Goal: Task Accomplishment & Management: Complete application form

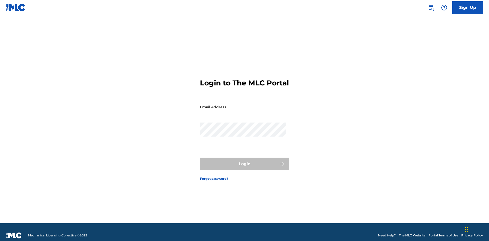
scroll to position [7, 0]
click at [467, 7] on link "Sign Up" at bounding box center [467, 7] width 31 height 13
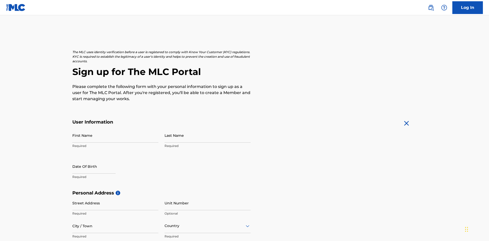
scroll to position [97, 0]
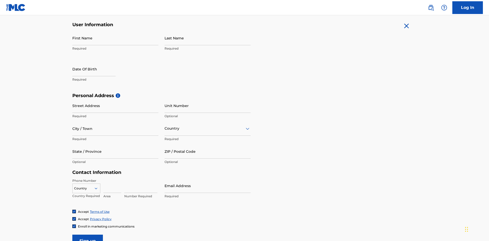
click at [115, 38] on input "First Name" at bounding box center [115, 38] width 86 height 15
type input "Nicole"
click at [207, 38] on input "Last Name" at bounding box center [207, 38] width 86 height 15
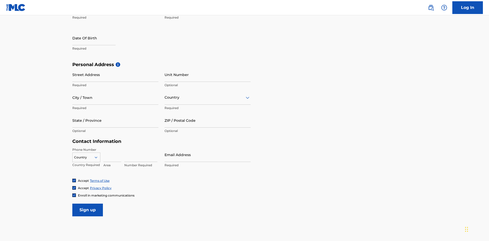
type input "Ribble"
click at [98, 38] on input "text" at bounding box center [93, 38] width 43 height 15
select select "7"
select select "2025"
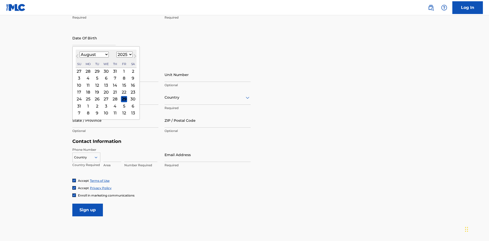
click at [94, 54] on select "January February March April May June July August September October November De…" at bounding box center [93, 55] width 29 height 6
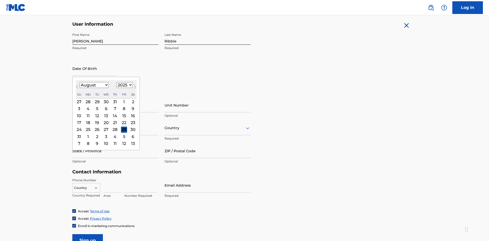
select select "0"
click at [124, 85] on select "1900 1901 1902 1903 1904 1905 1906 1907 1908 1909 1910 1911 1912 1913 1914 1915…" at bounding box center [124, 85] width 16 height 6
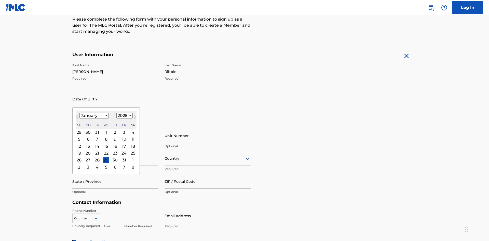
select select "1985"
click at [124, 116] on select "1900 1901 1902 1903 1904 1905 1906 1907 1908 1909 1910 1911 1912 1913 1914 1915…" at bounding box center [124, 116] width 16 height 6
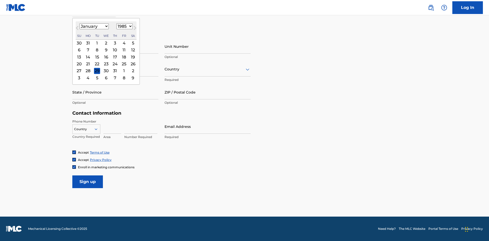
click at [97, 50] on div "8" at bounding box center [97, 50] width 6 height 6
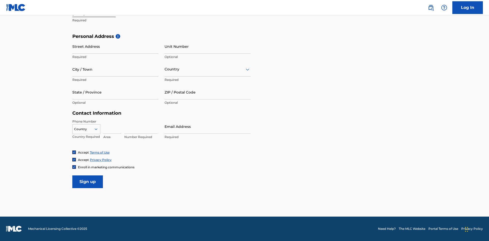
type input "January 8 1985"
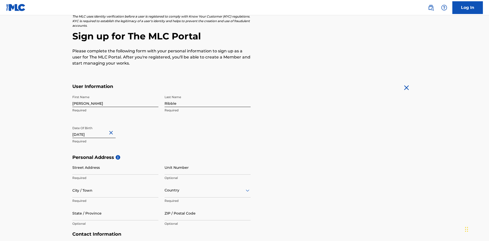
scroll to position [157, 0]
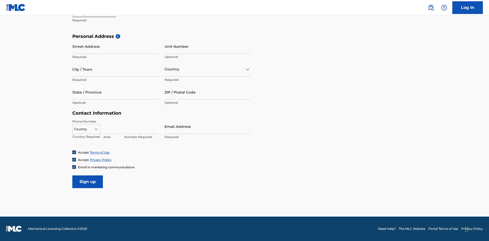
click at [115, 46] on input "Street Address" at bounding box center [115, 46] width 86 height 15
type input "9909 Elks Run Rd"
click at [115, 69] on input "City / Town" at bounding box center [115, 69] width 86 height 15
type input "Roseville"
click at [165, 69] on input "text" at bounding box center [164, 69] width 1 height 5
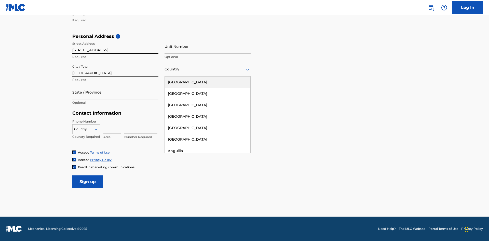
click at [207, 82] on div "United States" at bounding box center [208, 82] width 86 height 11
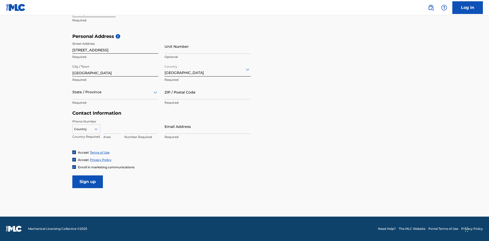
click at [115, 92] on div at bounding box center [115, 92] width 86 height 6
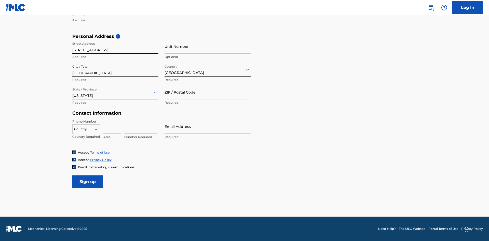
click at [207, 92] on input "ZIP / Postal Code" at bounding box center [207, 92] width 86 height 15
type input "43777"
click at [98, 129] on icon at bounding box center [96, 129] width 5 height 5
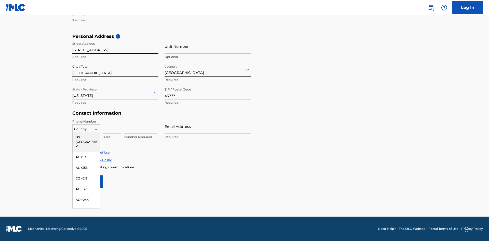
click at [86, 137] on div "US, CA +1" at bounding box center [86, 142] width 27 height 20
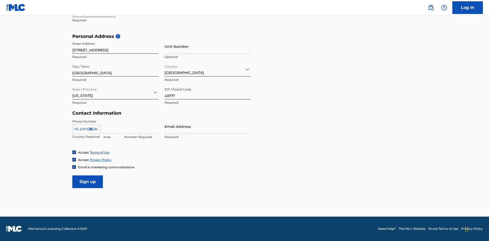
click at [112, 126] on input at bounding box center [112, 126] width 18 height 15
type input "740"
click at [141, 126] on input at bounding box center [140, 126] width 33 height 15
type input "8086351"
click at [207, 126] on input "Email Address" at bounding box center [207, 126] width 86 height 15
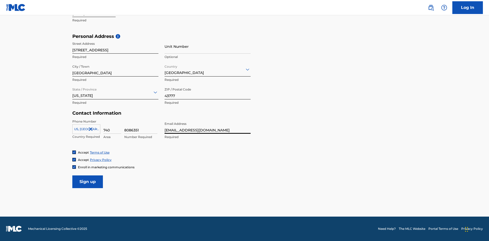
scroll to position [0, 14]
type input "7c720a59-b79e-471f-8e5b-84396da47438@mailslurp.biz"
click at [88, 182] on input "Sign up" at bounding box center [87, 182] width 31 height 13
